Goal: Communication & Community: Answer question/provide support

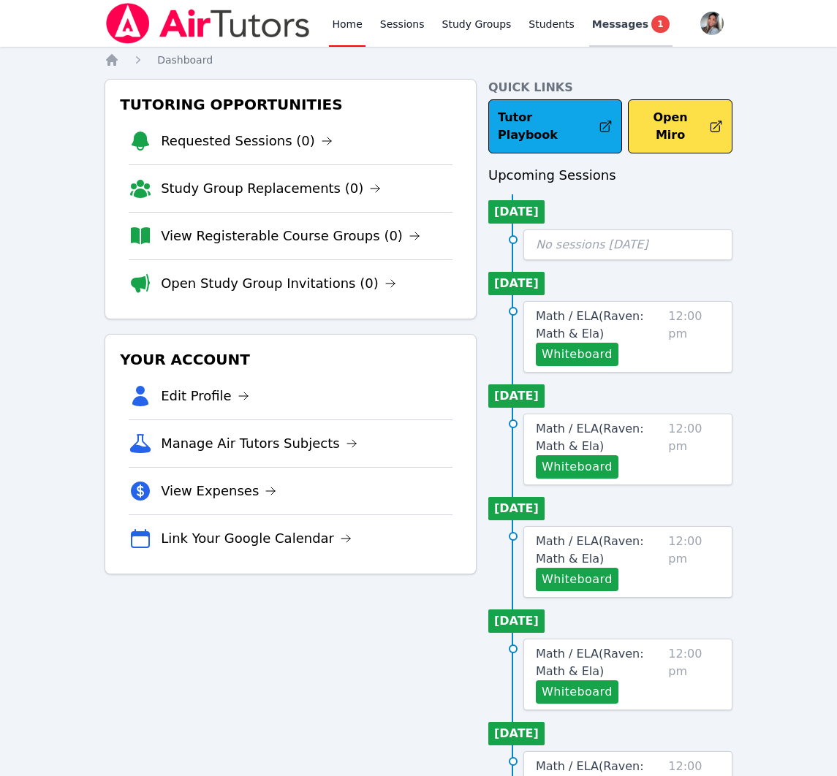
click at [651, 26] on span "1" at bounding box center [660, 24] width 18 height 18
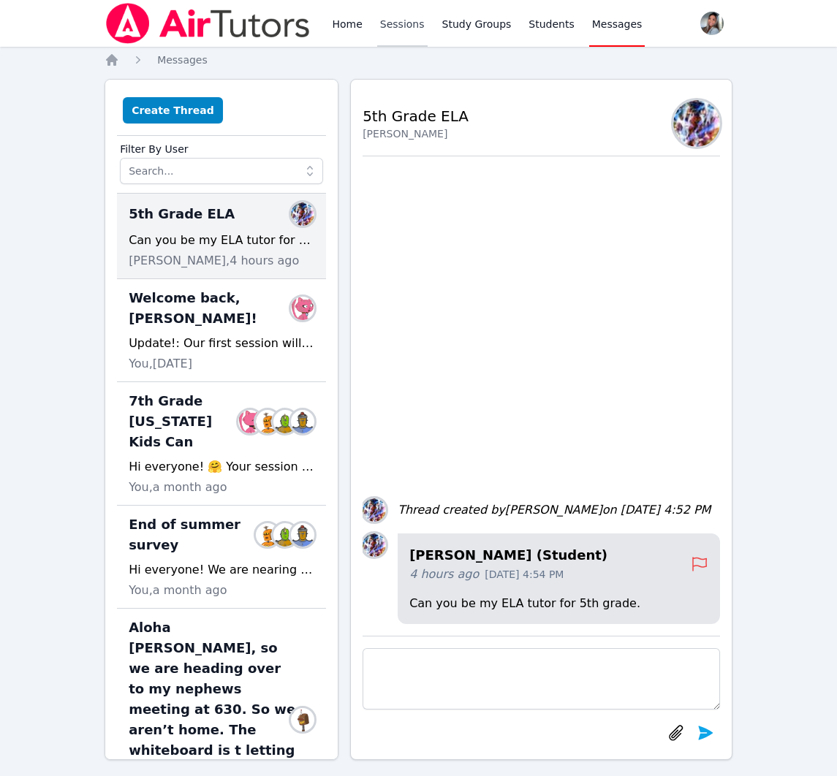
click at [400, 22] on link "Sessions" at bounding box center [402, 23] width 50 height 47
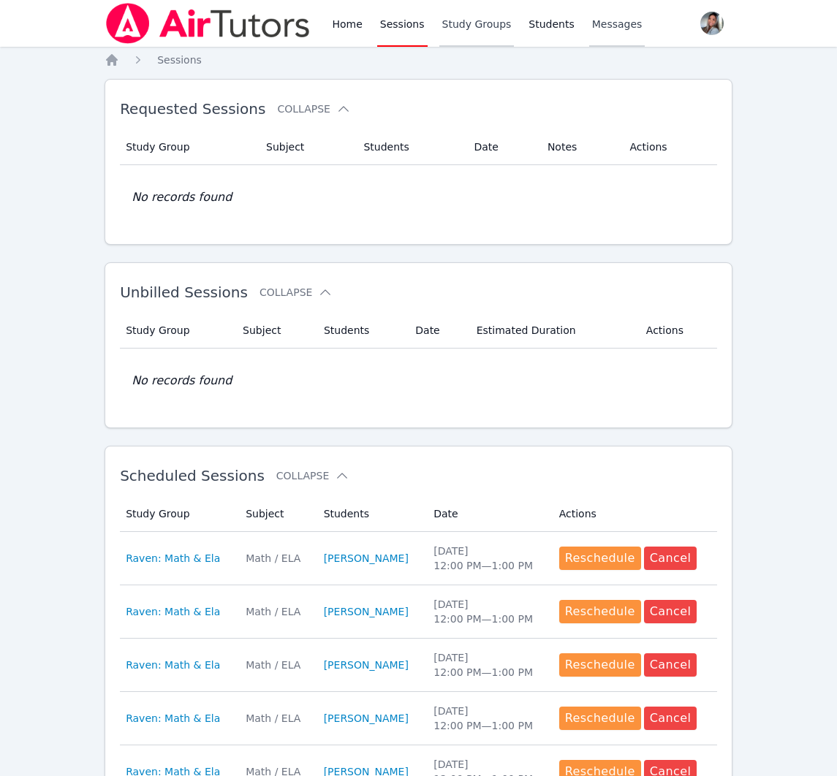
click at [466, 17] on link "Study Groups" at bounding box center [476, 23] width 75 height 47
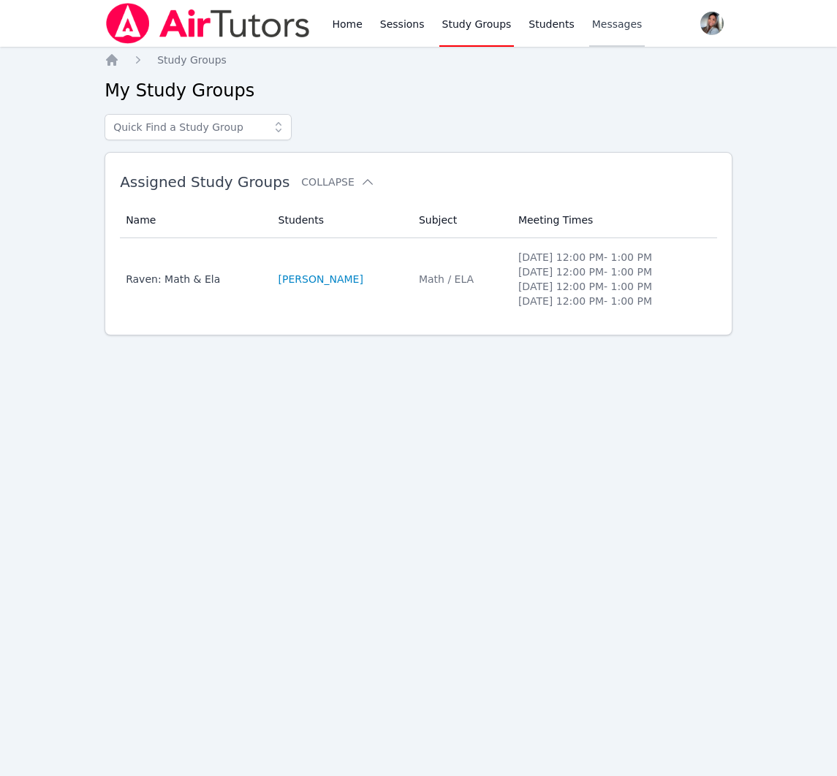
click at [435, 300] on td "Subject Math / ELA" at bounding box center [459, 279] width 99 height 82
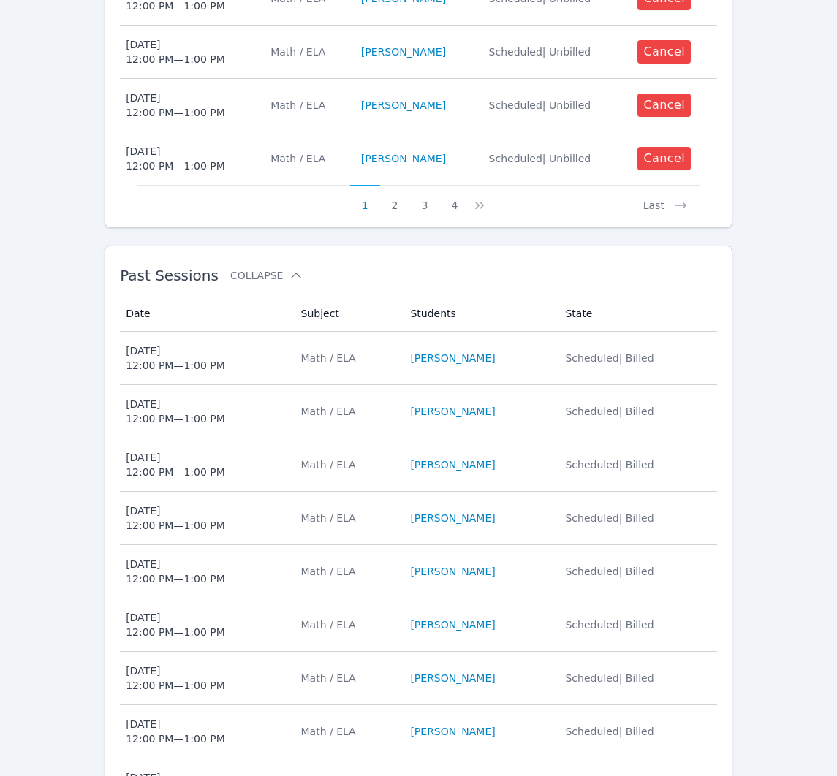
scroll to position [1027, 0]
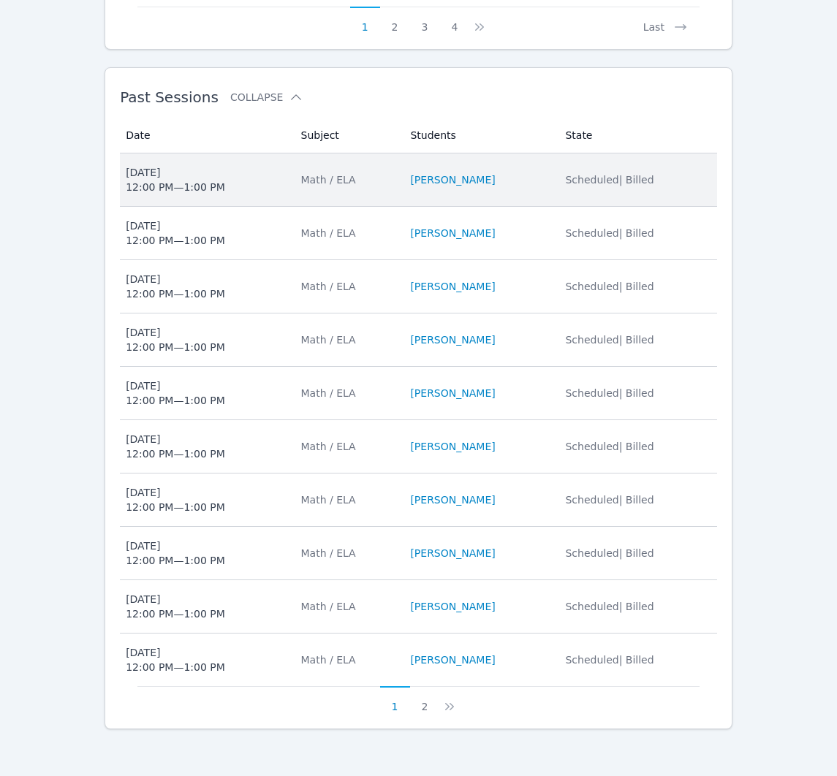
click at [535, 178] on li "[PERSON_NAME]" at bounding box center [478, 179] width 137 height 15
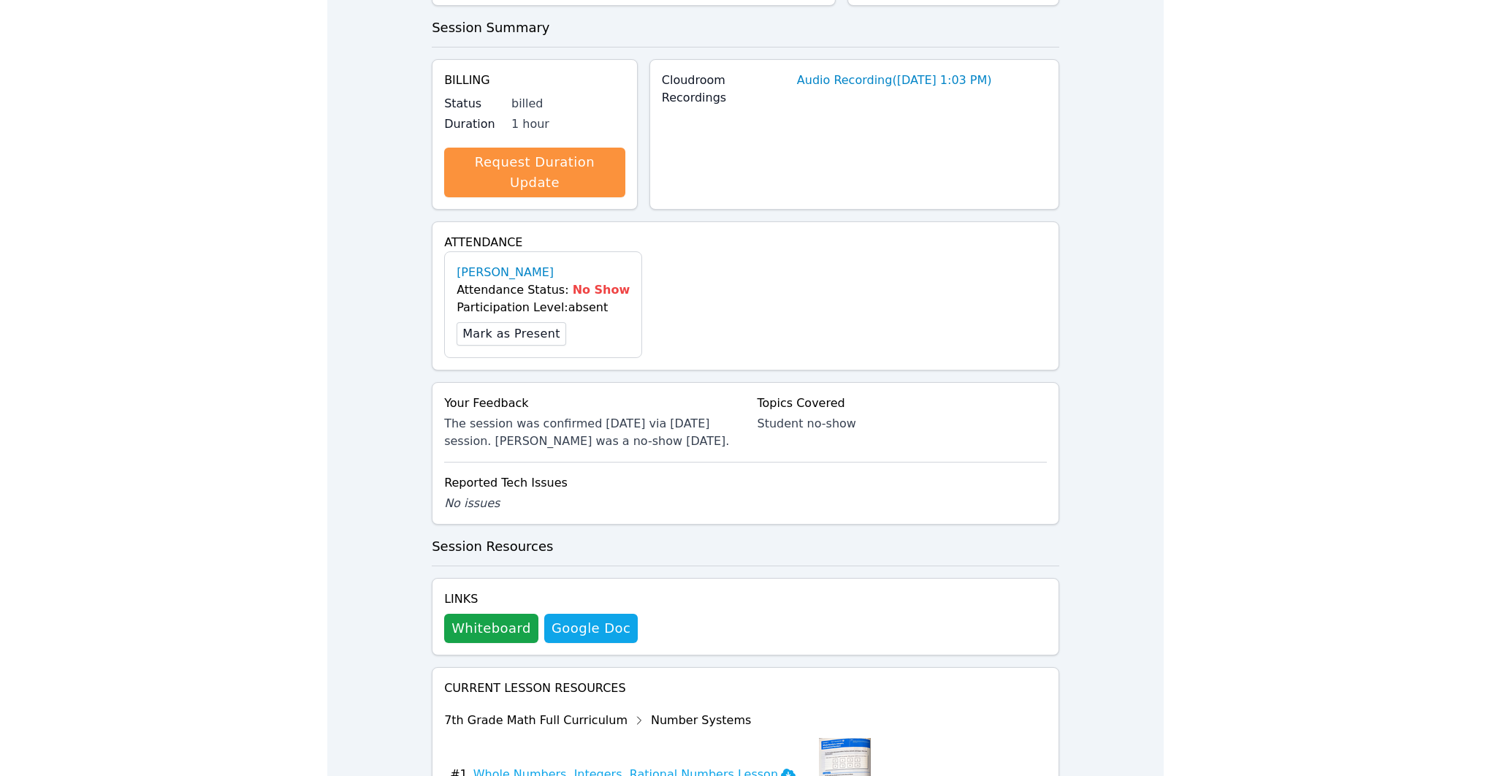
scroll to position [287, 0]
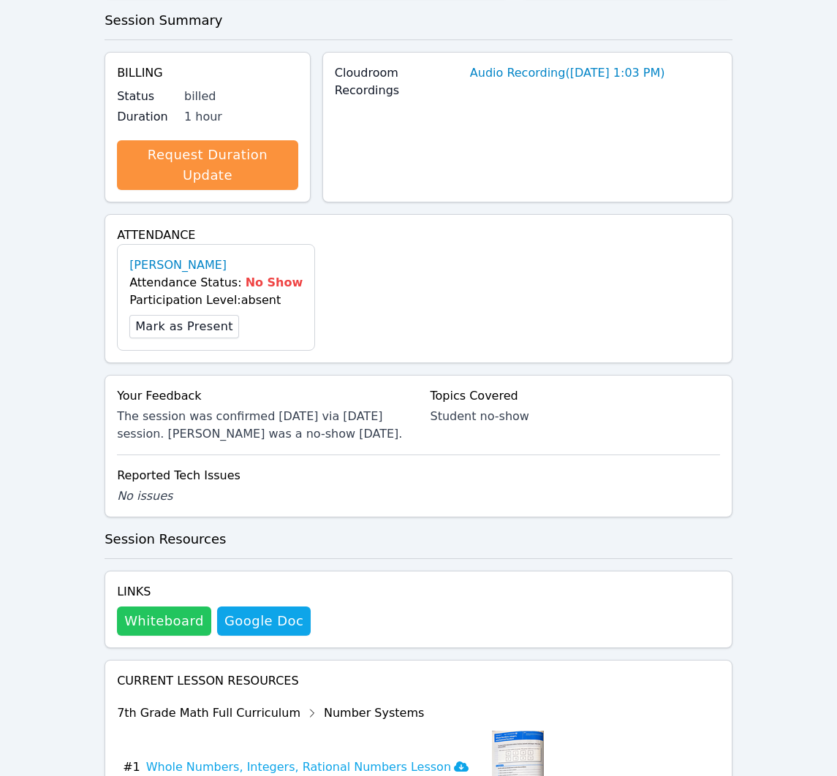
click at [168, 606] on button "Whiteboard" at bounding box center [164, 620] width 94 height 29
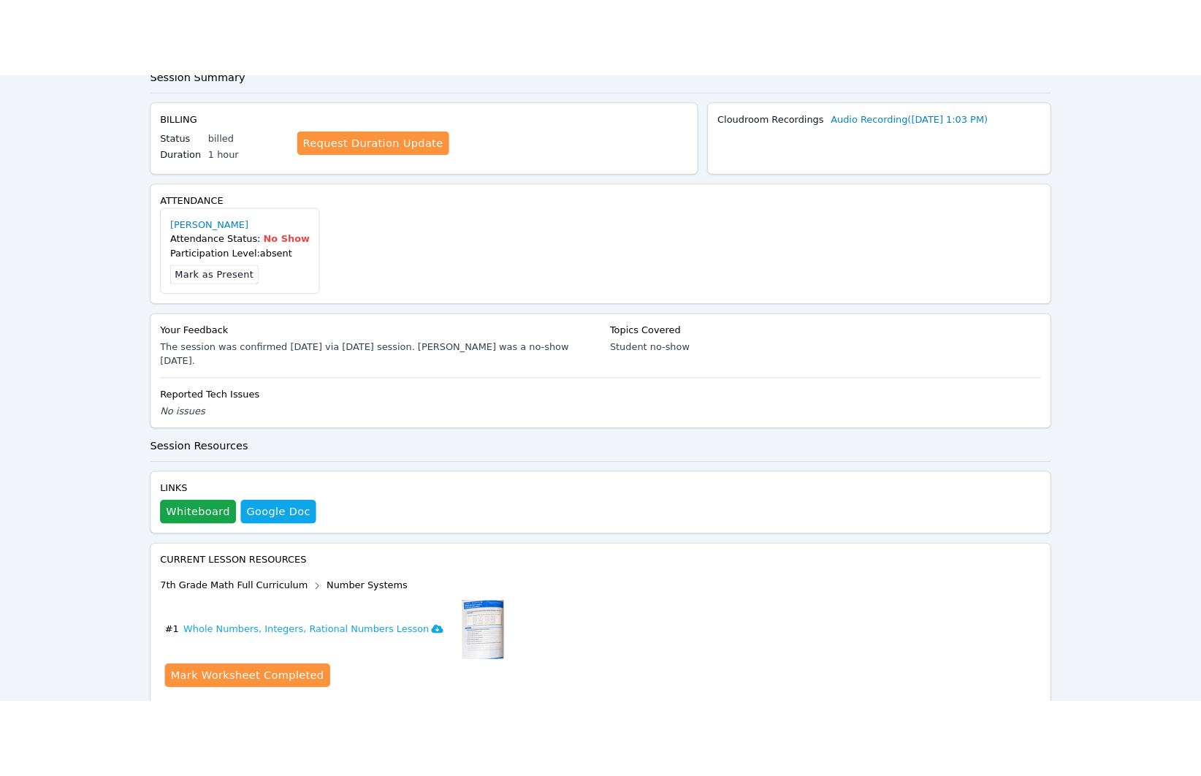
scroll to position [0, 0]
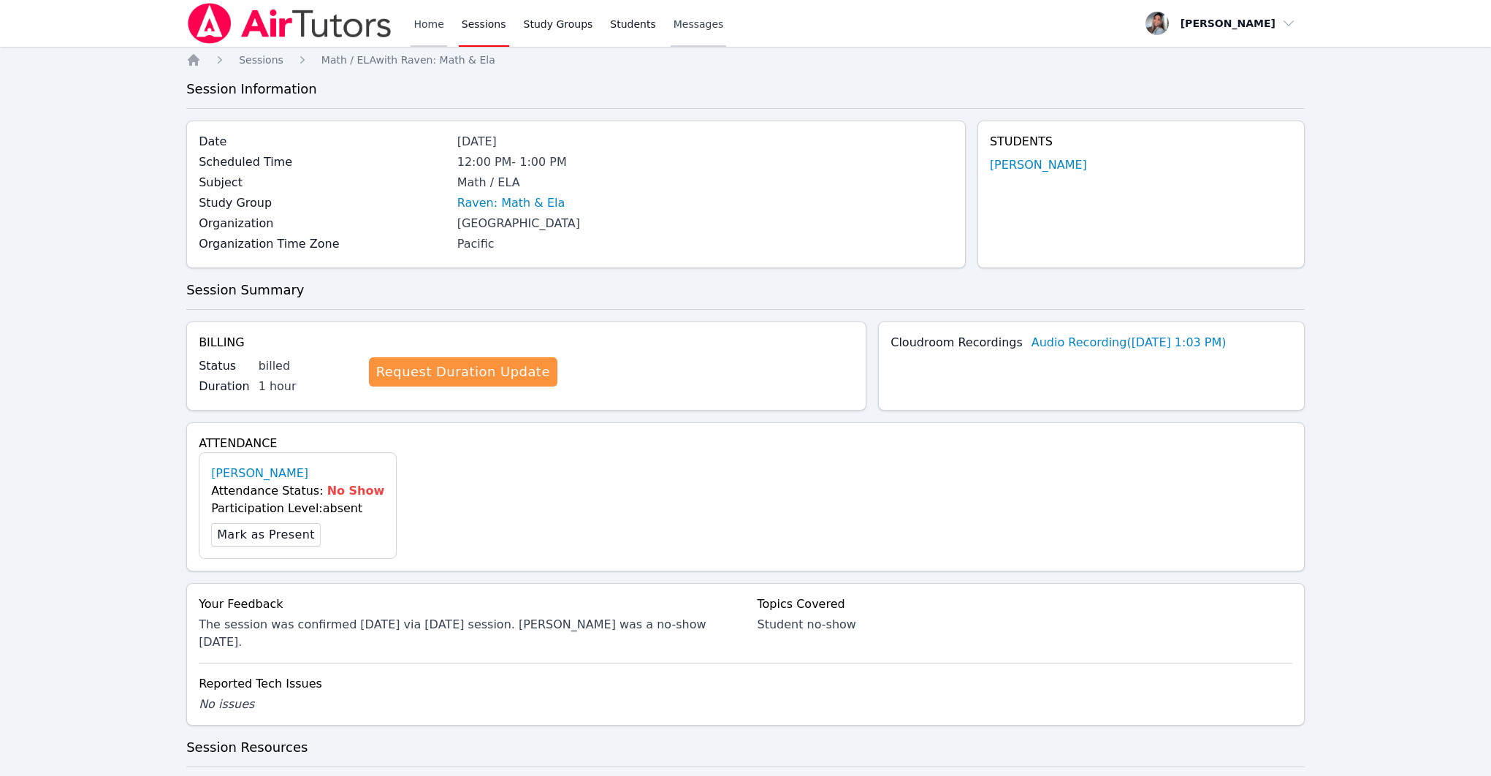
click at [420, 20] on link "Home" at bounding box center [429, 23] width 36 height 47
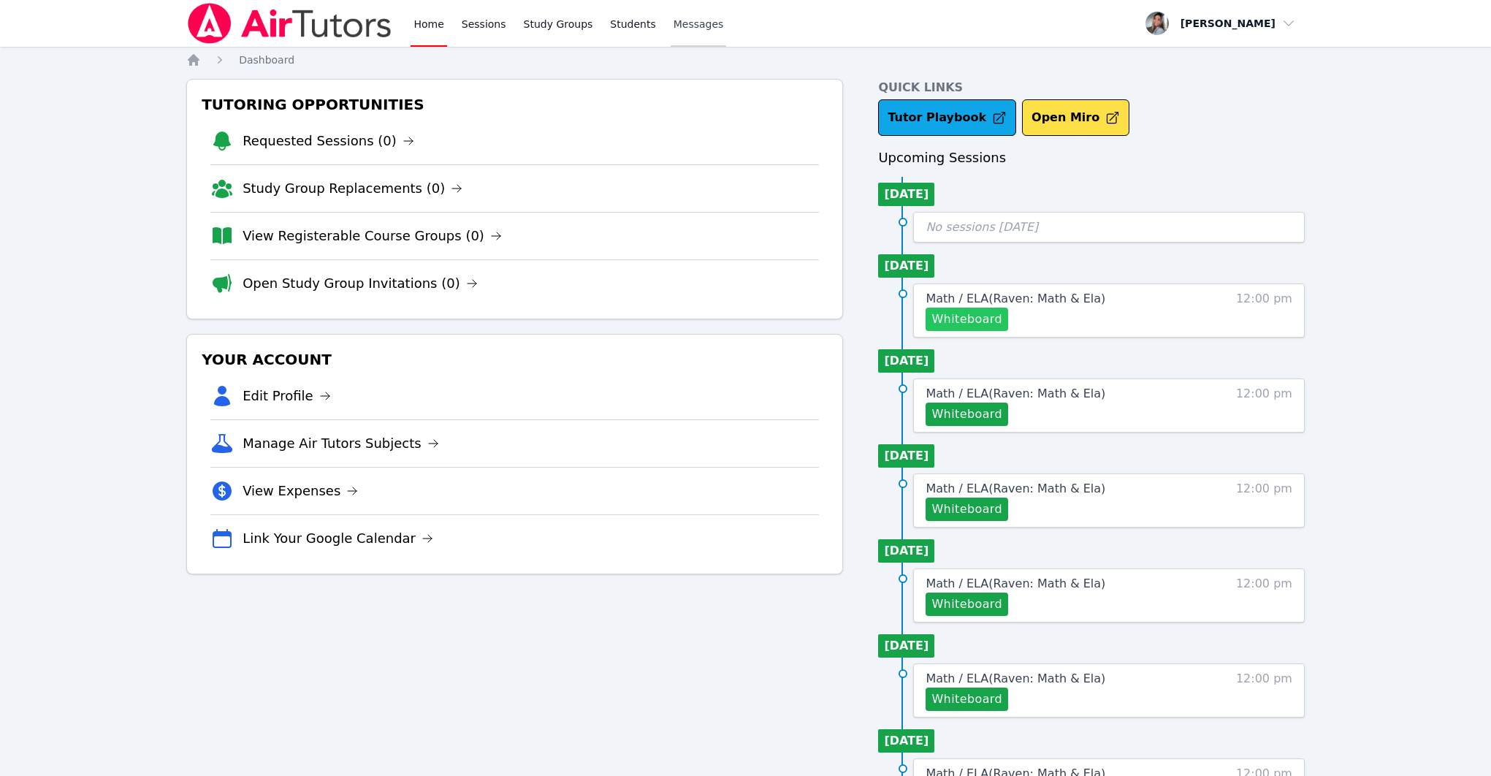
click at [836, 321] on button "Whiteboard" at bounding box center [967, 319] width 83 height 23
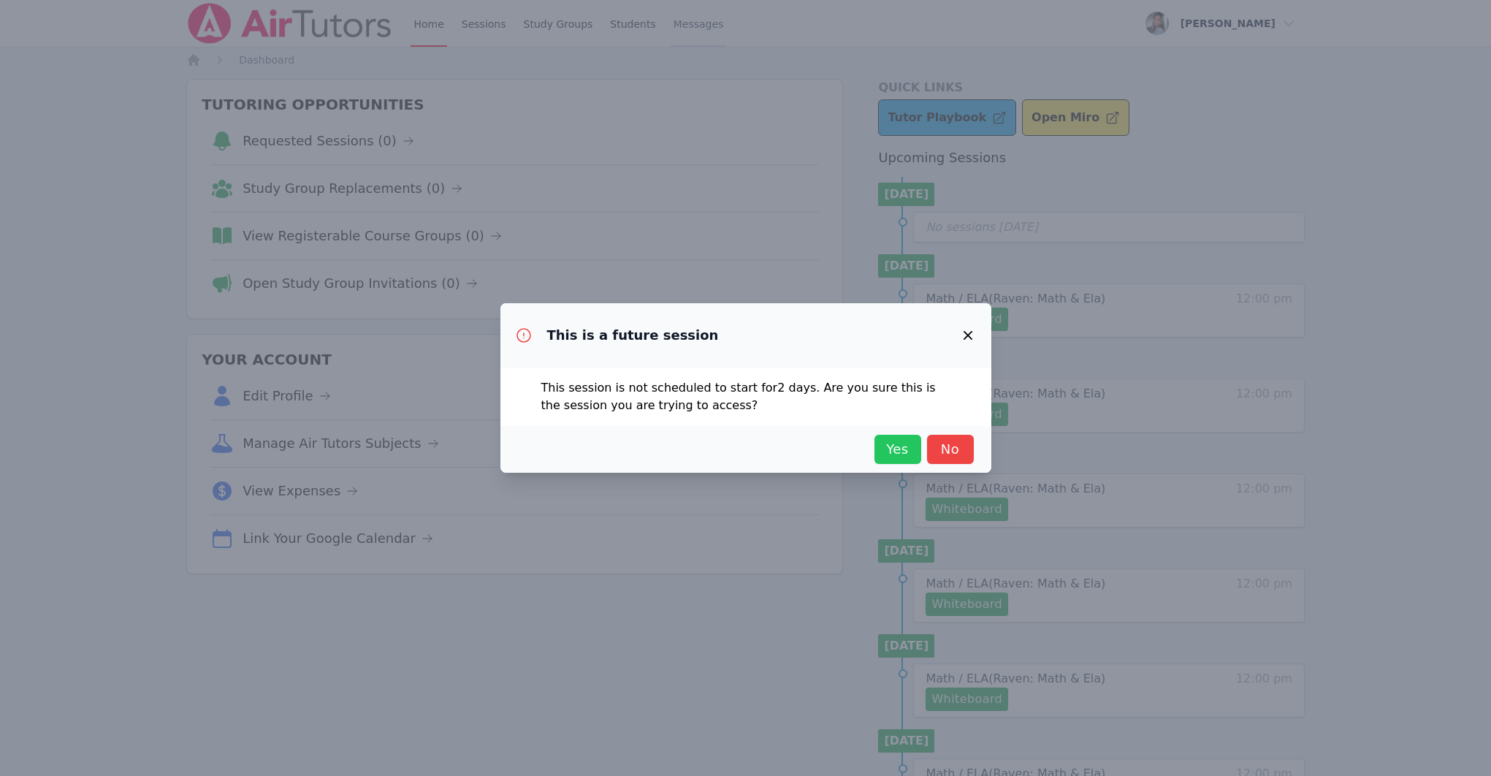
click at [836, 452] on span "Yes" at bounding box center [898, 449] width 32 height 20
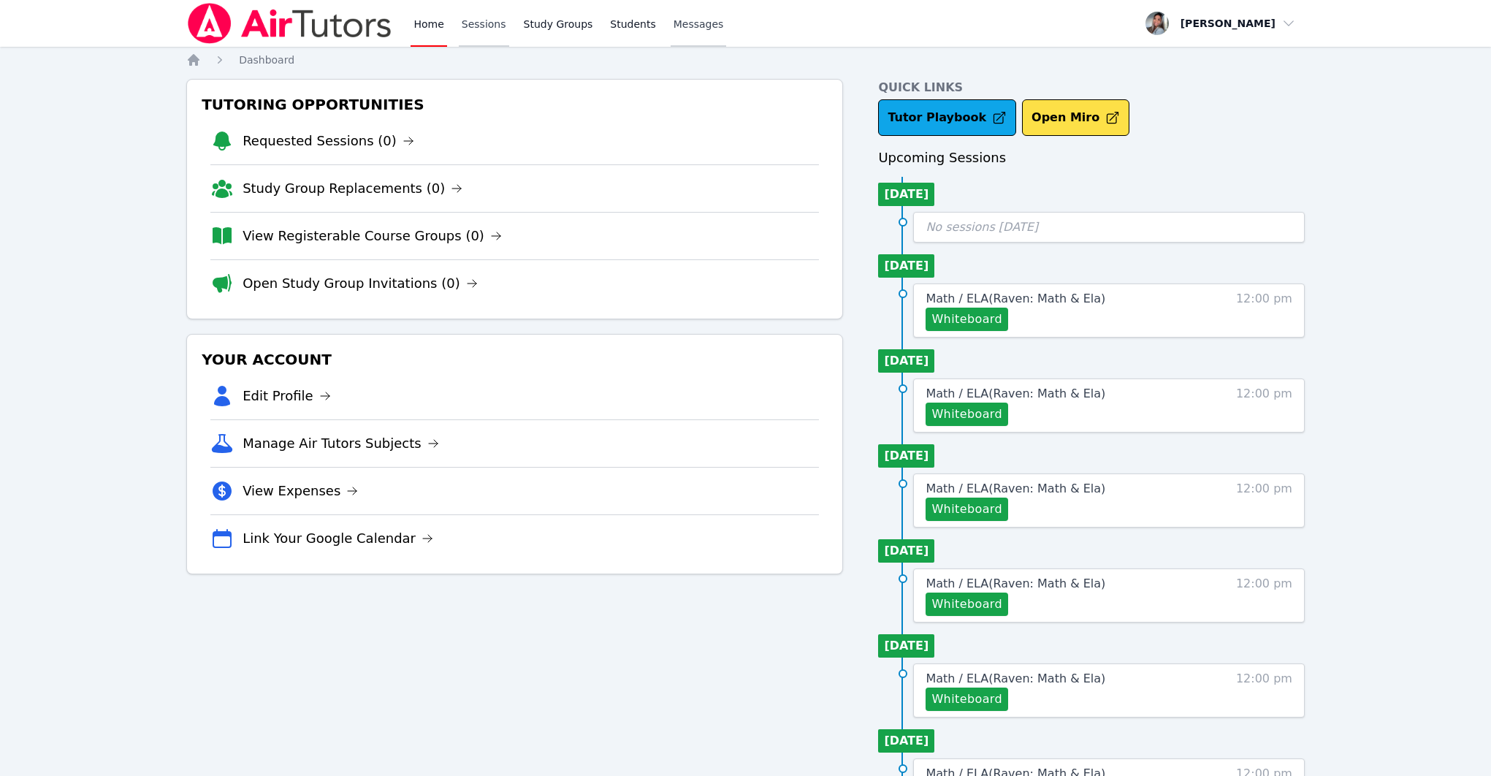
click at [462, 23] on link "Sessions" at bounding box center [484, 23] width 50 height 47
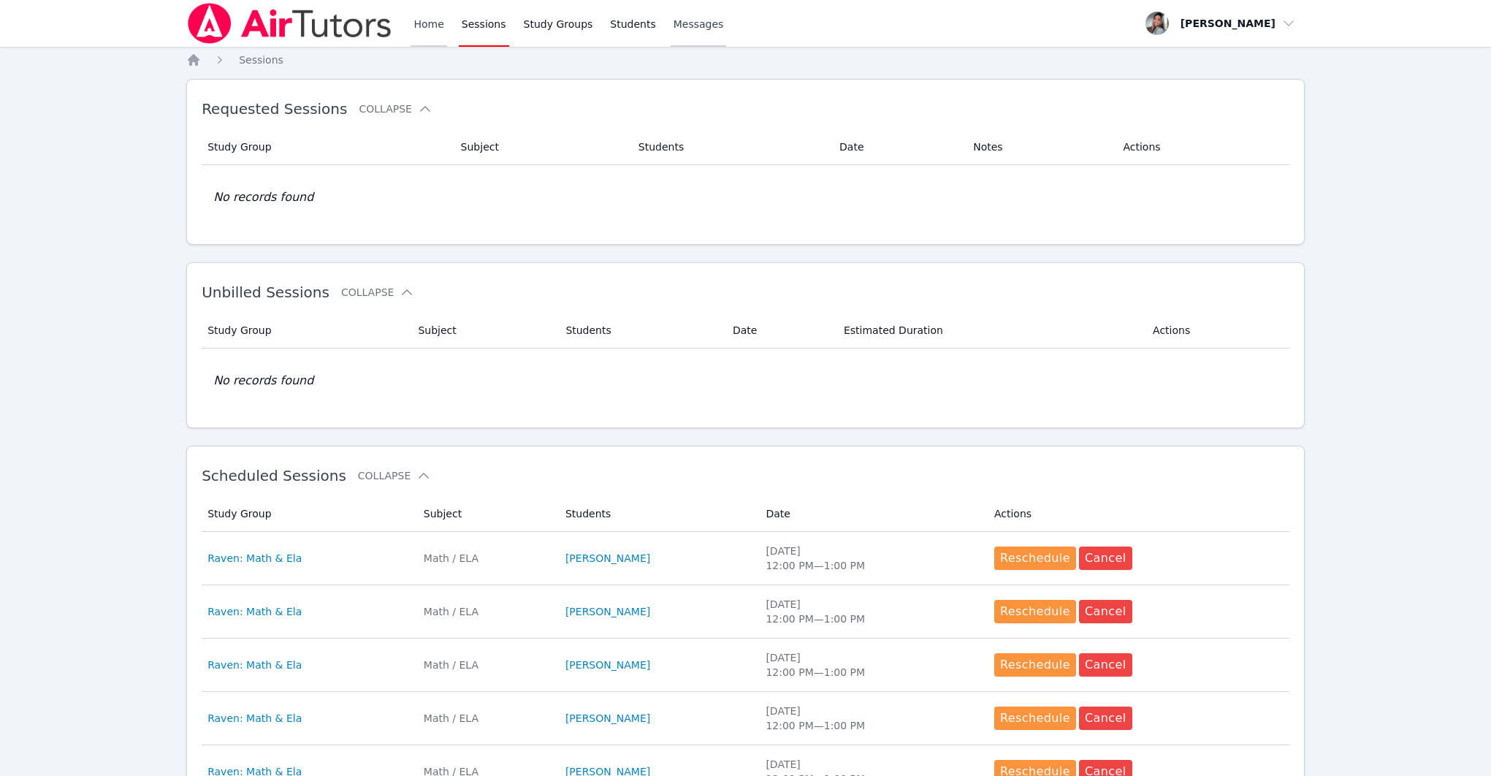
click at [433, 26] on link "Home" at bounding box center [429, 23] width 36 height 47
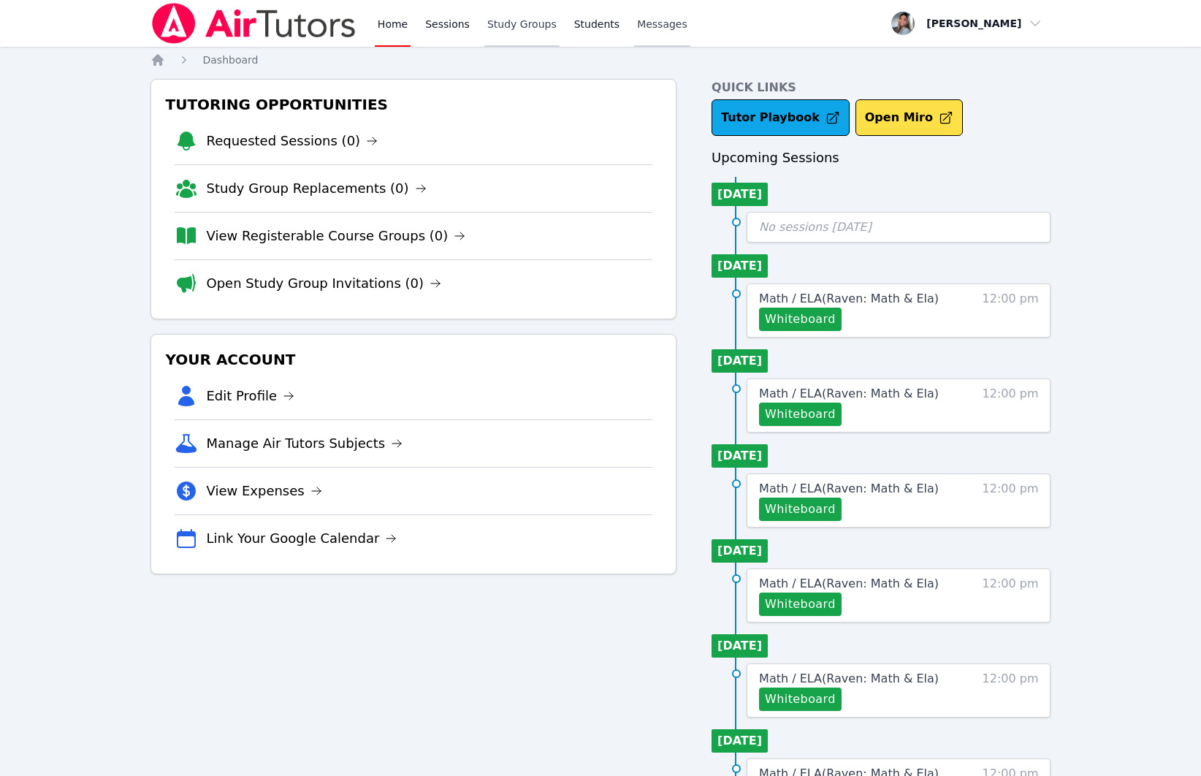
scroll to position [381, 0]
